Goal: Complete application form

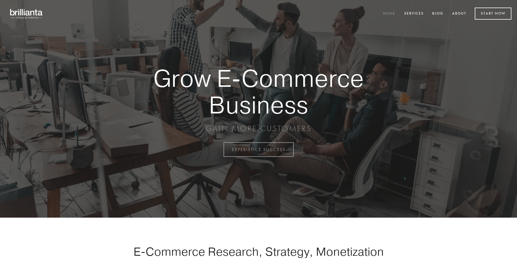
scroll to position [1467, 0]
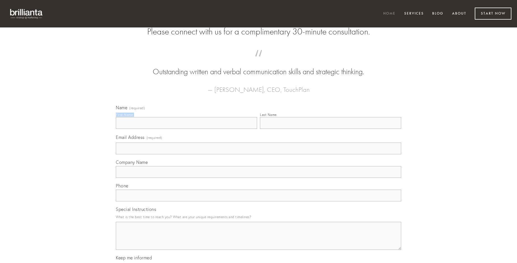
type input "[PERSON_NAME]"
click at [330, 129] on input "Last Name" at bounding box center [330, 123] width 141 height 12
type input "[PERSON_NAME]"
click at [259, 154] on input "Email Address (required)" at bounding box center [258, 148] width 285 height 12
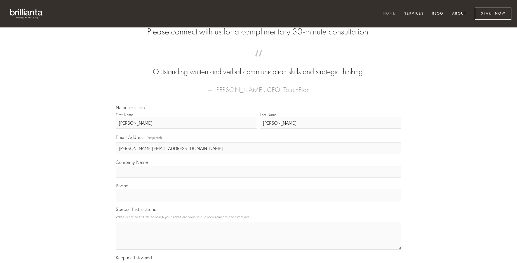
type input "[PERSON_NAME][EMAIL_ADDRESS][DOMAIN_NAME]"
click at [259, 178] on input "Company Name" at bounding box center [258, 172] width 285 height 12
type input "magnam"
click at [259, 201] on input "text" at bounding box center [258, 195] width 285 height 12
click at [259, 241] on textarea "Special Instructions" at bounding box center [258, 236] width 285 height 28
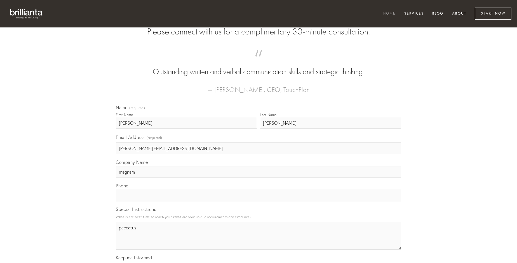
type textarea "peccatus"
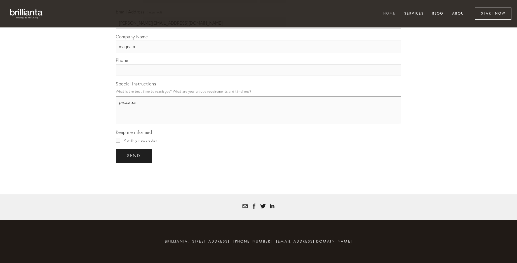
click at [134, 155] on span "send" at bounding box center [134, 155] width 14 height 5
